Goal: Task Accomplishment & Management: Complete application form

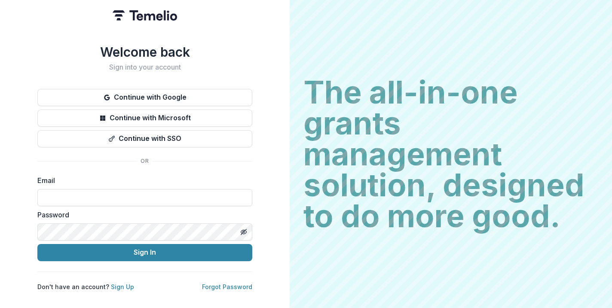
type input "**********"
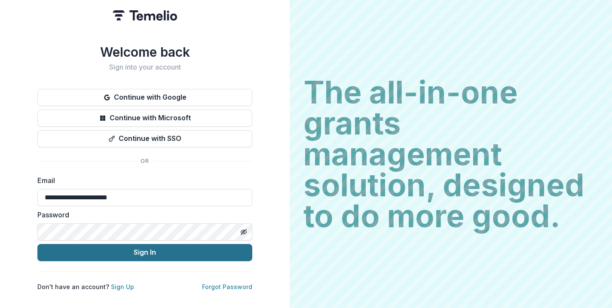
click at [140, 246] on button "Sign In" at bounding box center [144, 252] width 215 height 17
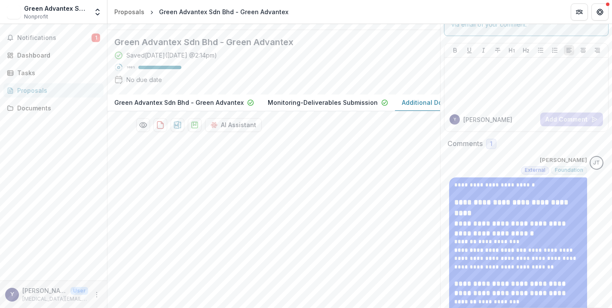
scroll to position [24, 0]
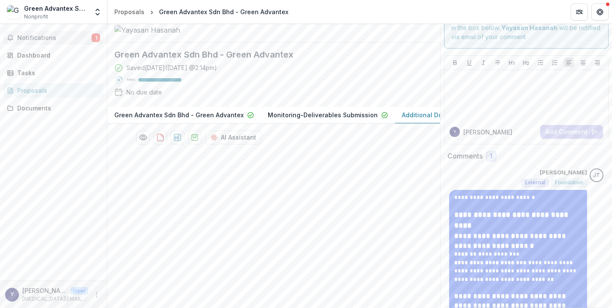
click at [61, 34] on span "Notifications" at bounding box center [54, 37] width 74 height 7
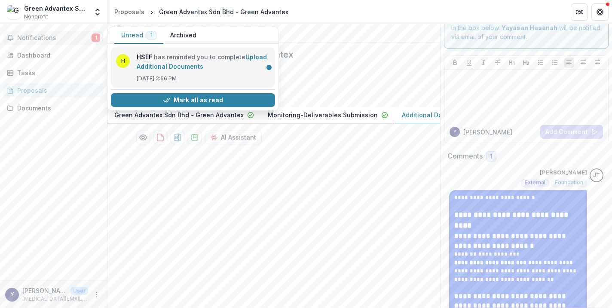
click at [137, 70] on link "Upload Additional Documents" at bounding box center [202, 61] width 130 height 17
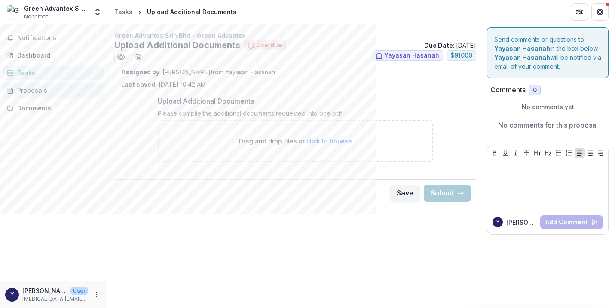
click at [74, 92] on div "Proposals" at bounding box center [57, 90] width 80 height 9
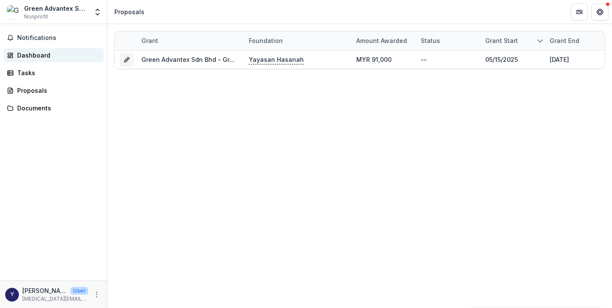
click at [70, 50] on link "Dashboard" at bounding box center [53, 55] width 100 height 14
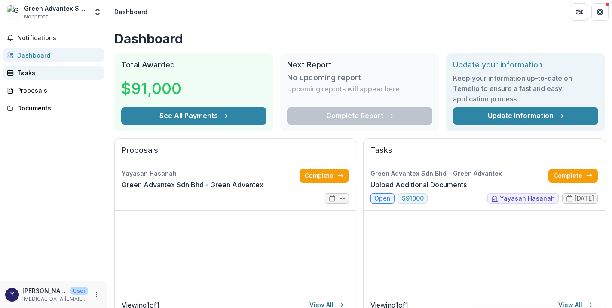
click at [70, 71] on div "Tasks" at bounding box center [57, 72] width 80 height 9
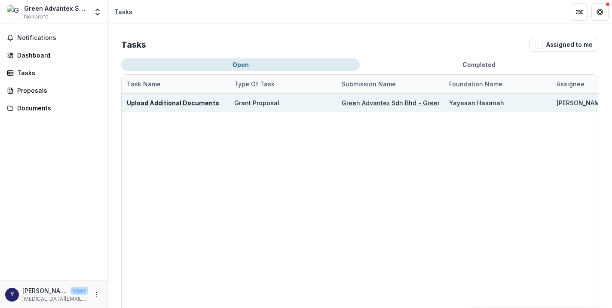
click at [252, 101] on div "Grant Proposal" at bounding box center [256, 102] width 45 height 9
click at [196, 105] on u "Upload Additional Documents" at bounding box center [173, 102] width 92 height 7
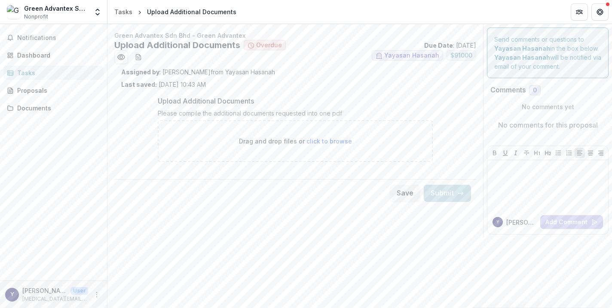
click at [77, 45] on div "Notifications Dashboard Tasks Proposals Documents" at bounding box center [53, 152] width 107 height 257
click at [77, 54] on div "Dashboard" at bounding box center [57, 55] width 80 height 9
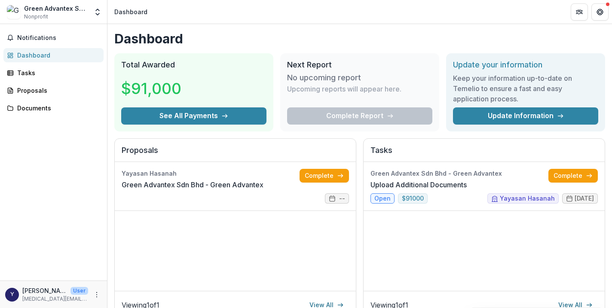
click at [78, 22] on div "Green Advantex Sdn Bhd Nonprofit Nonprofits Green Advantex Sdn Bhd Green Advant…" at bounding box center [53, 13] width 107 height 20
click at [81, 35] on span "Notifications" at bounding box center [58, 37] width 83 height 7
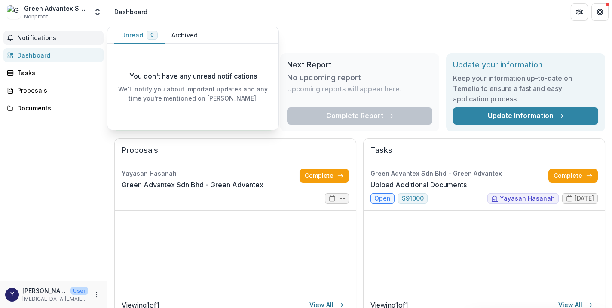
click at [192, 37] on button "Archived" at bounding box center [185, 35] width 40 height 17
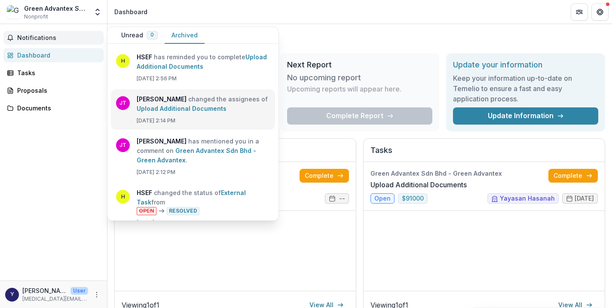
click at [227, 112] on link "Upload Additional Documents" at bounding box center [182, 108] width 90 height 7
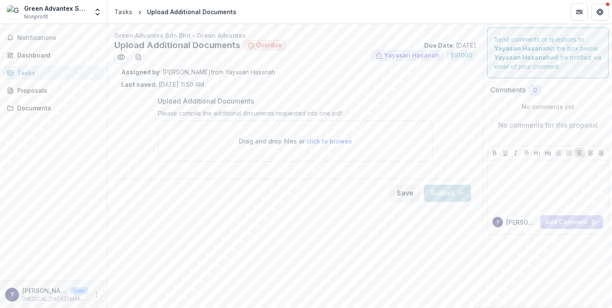
click at [264, 231] on div "Green Advantex Sdn Bhd - Green Advantex Upload Additional Documents Overdue Due…" at bounding box center [296, 131] width 376 height 214
